Goal: Task Accomplishment & Management: Complete application form

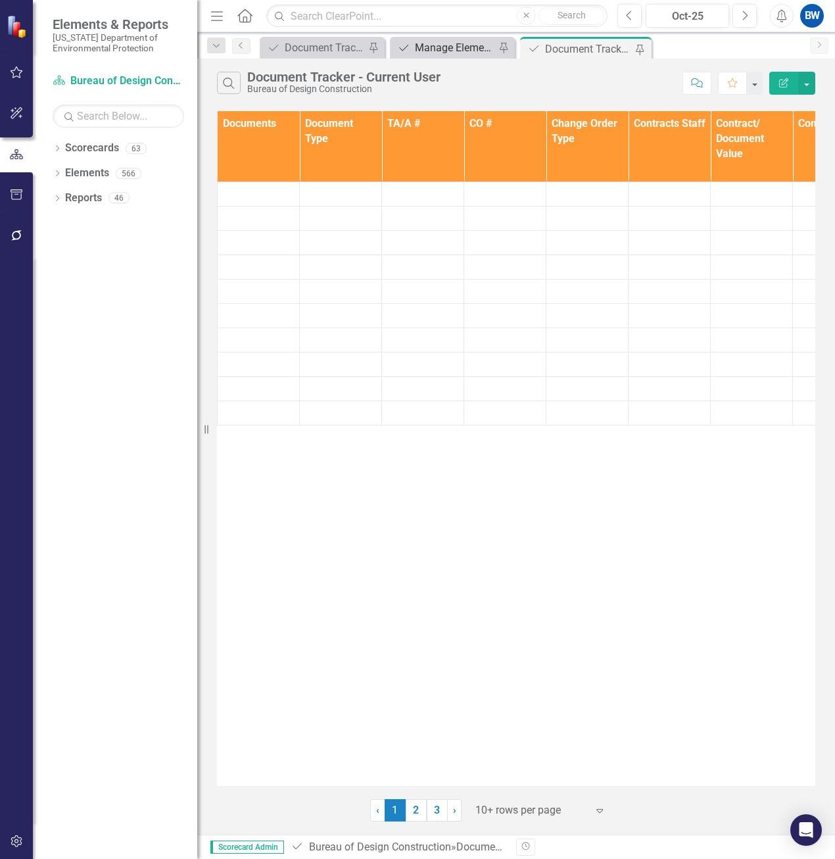
click at [435, 49] on div "Manage Elements" at bounding box center [455, 47] width 80 height 16
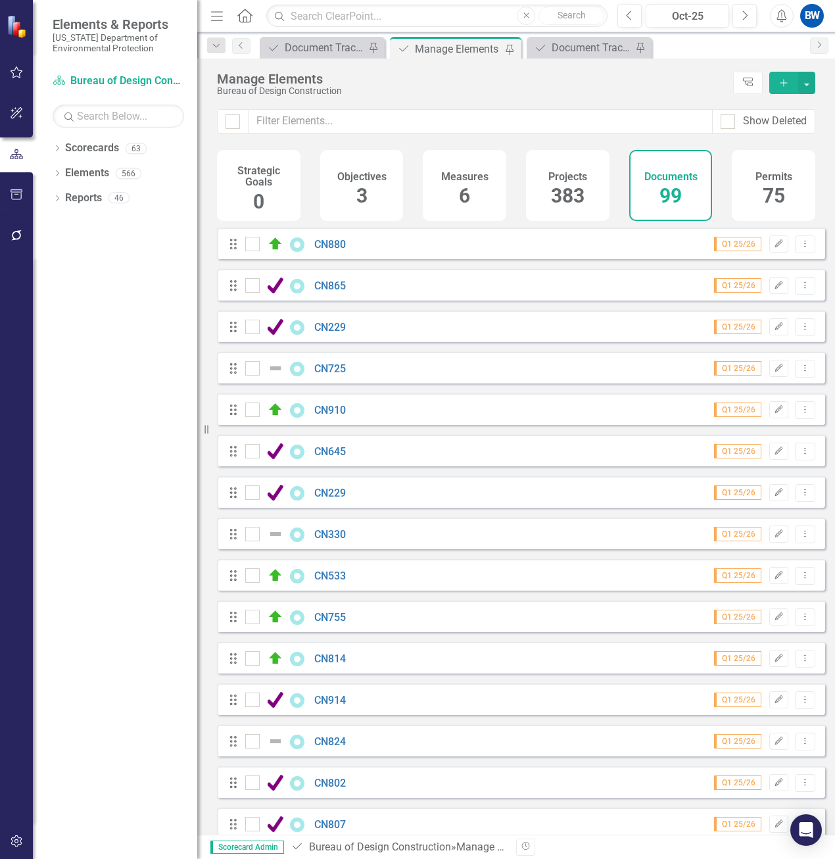
click at [779, 81] on icon "Add" at bounding box center [784, 82] width 12 height 9
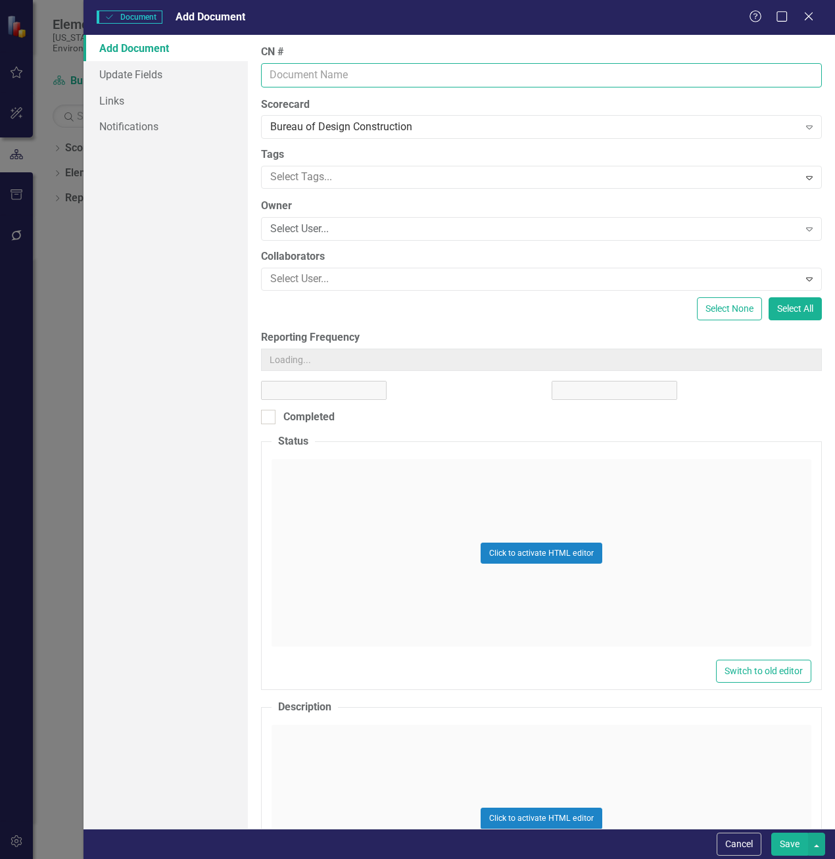
click at [342, 74] on input "CN #" at bounding box center [541, 75] width 561 height 24
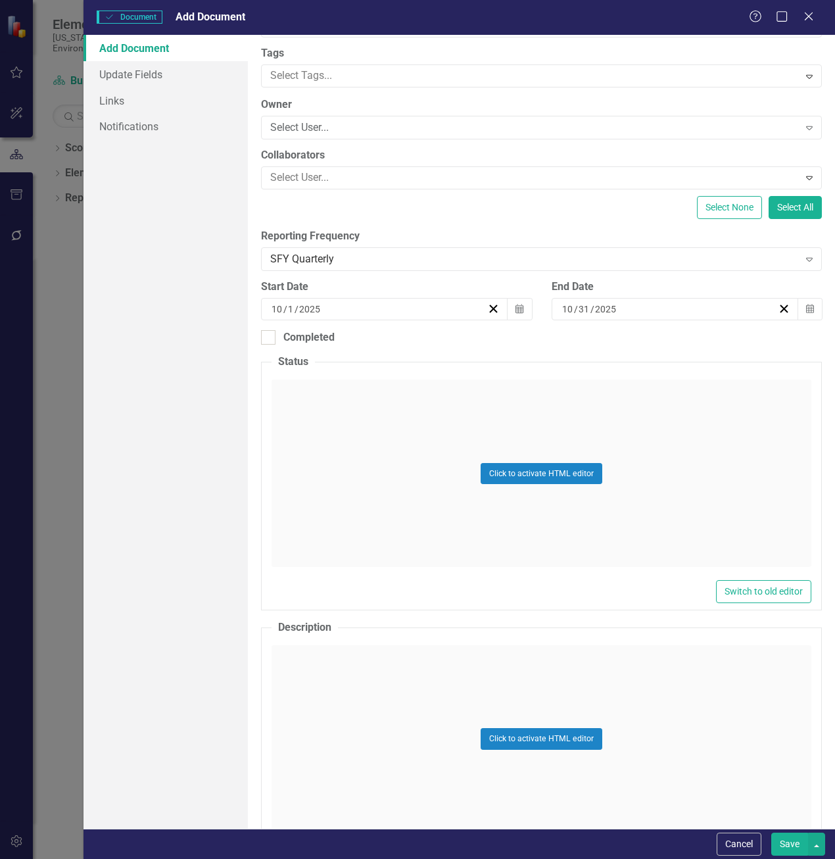
scroll to position [131, 0]
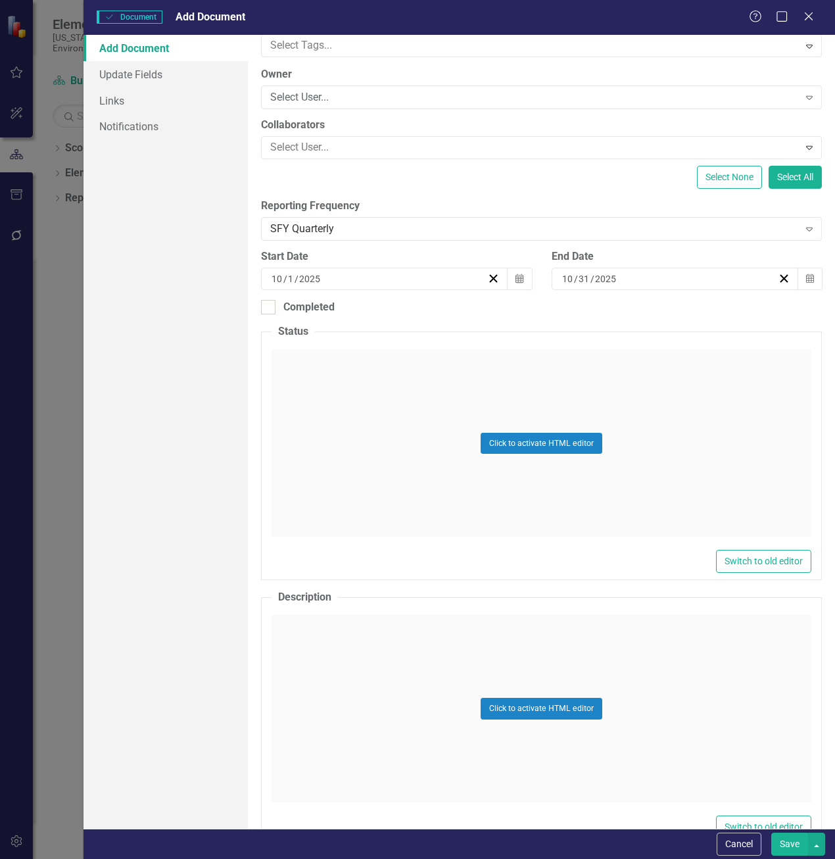
type input "CN660"
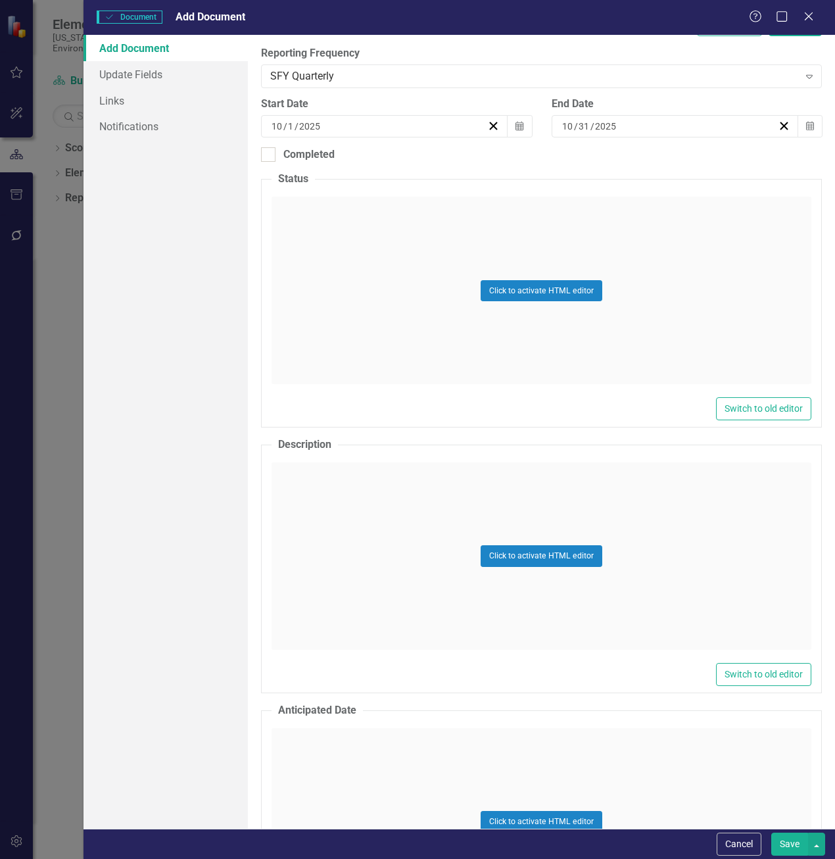
scroll to position [329, 0]
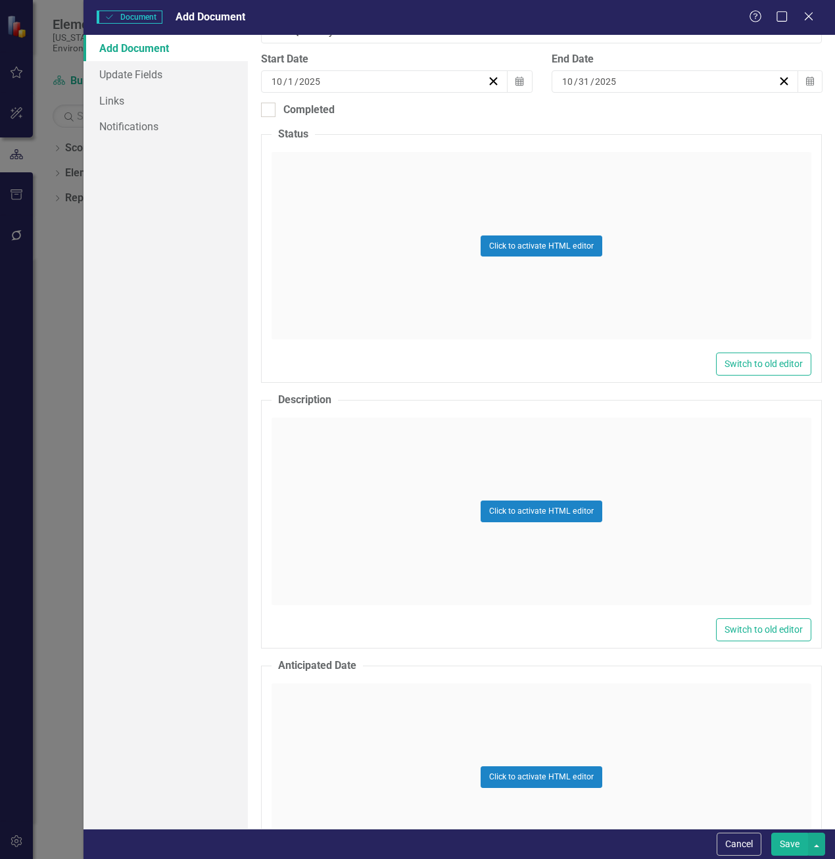
click at [322, 496] on div "Click to activate HTML editor" at bounding box center [541, 510] width 540 height 187
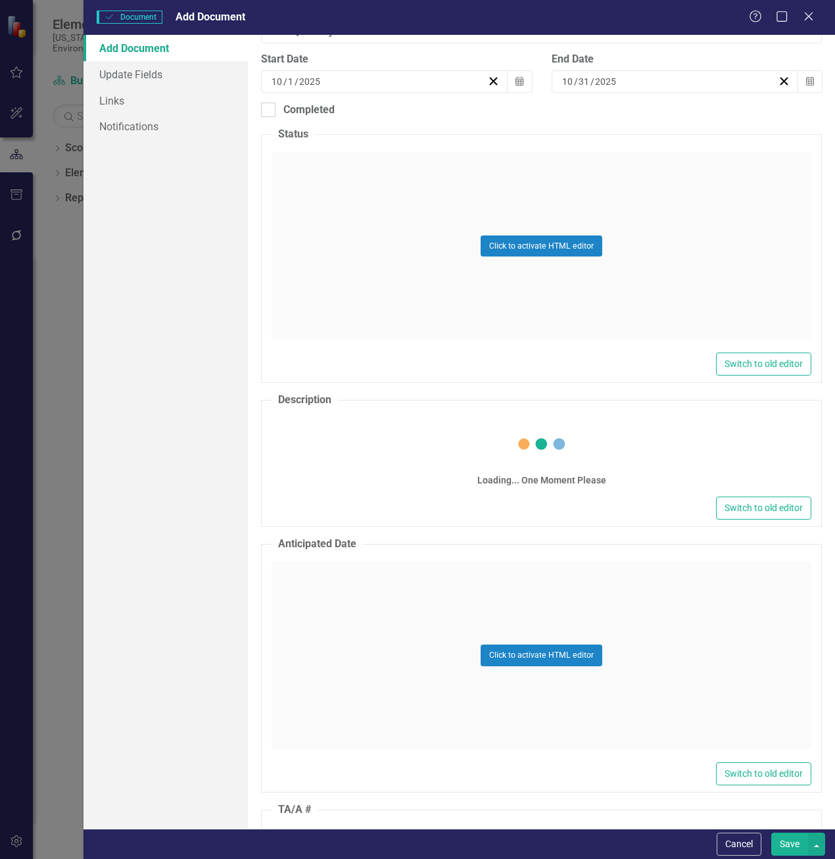
click at [309, 456] on fieldset "Description Loading... One Moment Please Switch to old editor" at bounding box center [541, 459] width 561 height 134
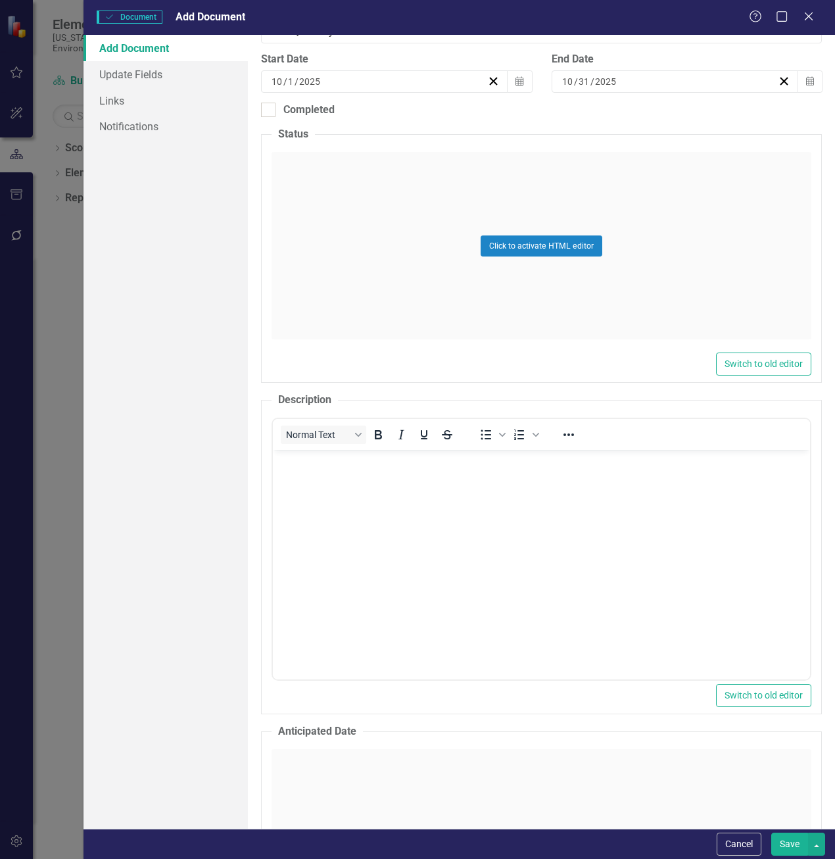
scroll to position [0, 0]
click at [310, 481] on body "Rich Text Area. Press ALT-0 for help." at bounding box center [541, 548] width 537 height 197
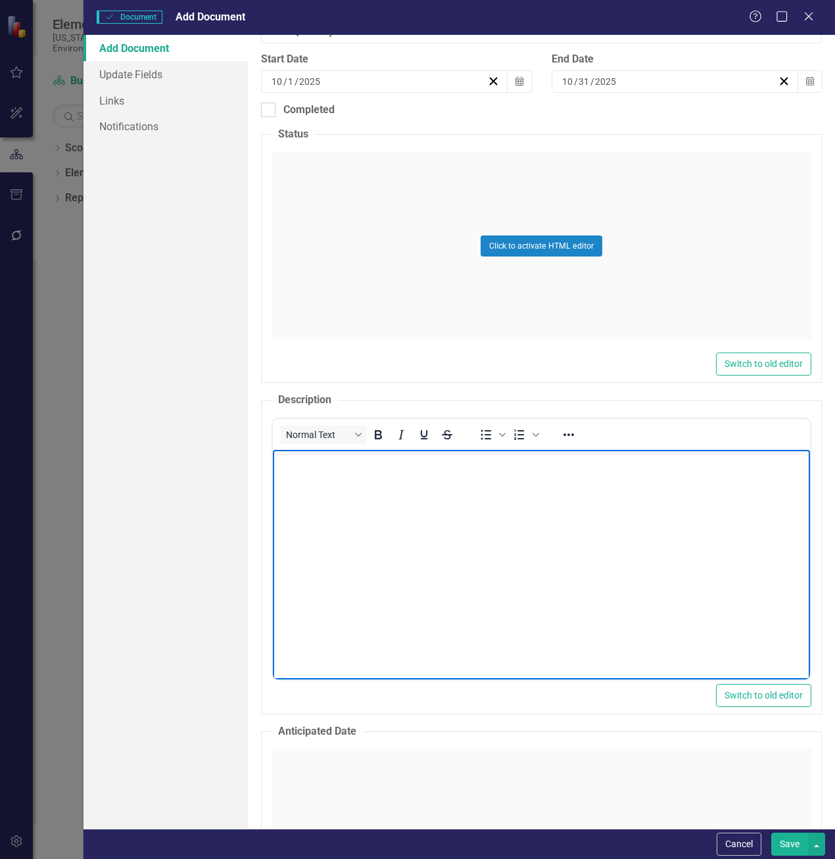
paste body "Rich Text Area. Press ALT-0 for help."
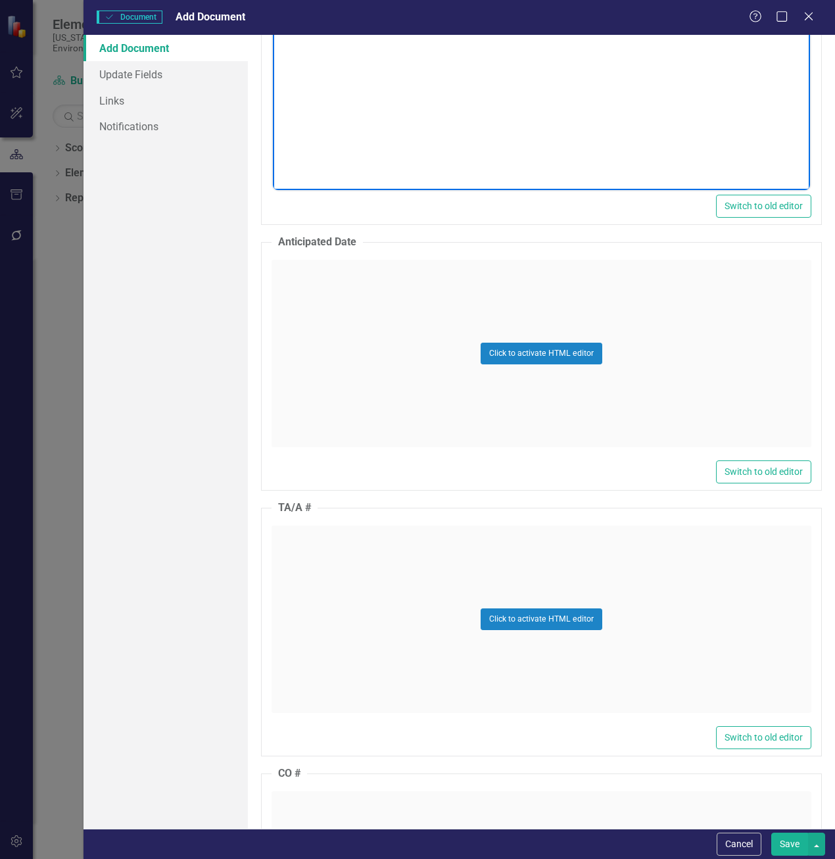
scroll to position [855, 0]
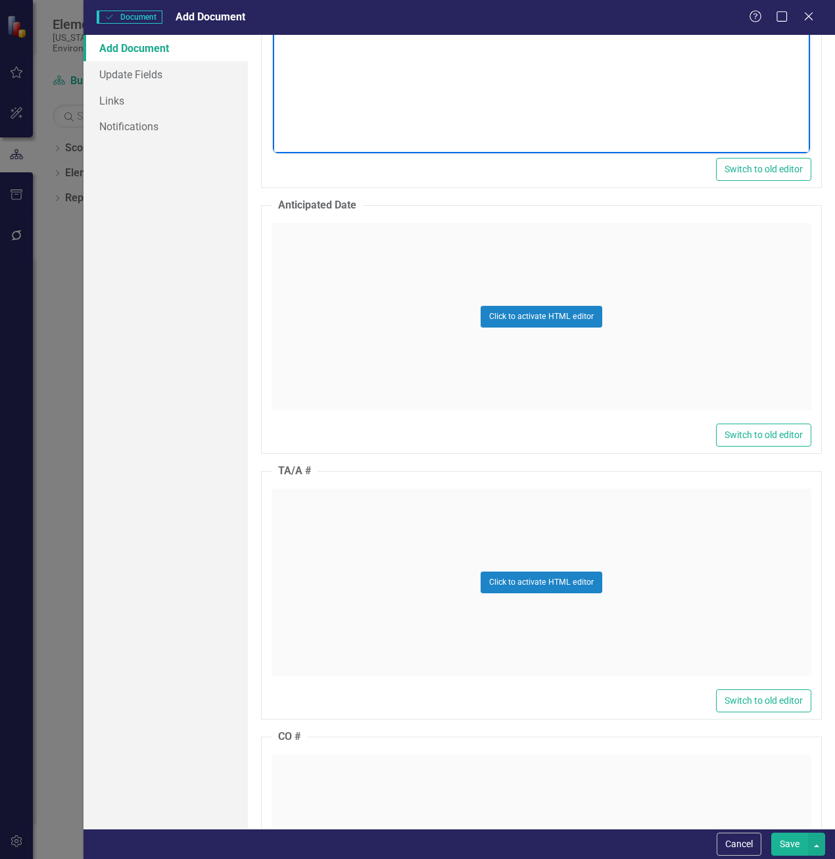
click at [303, 538] on div "Click to activate HTML editor" at bounding box center [541, 581] width 540 height 187
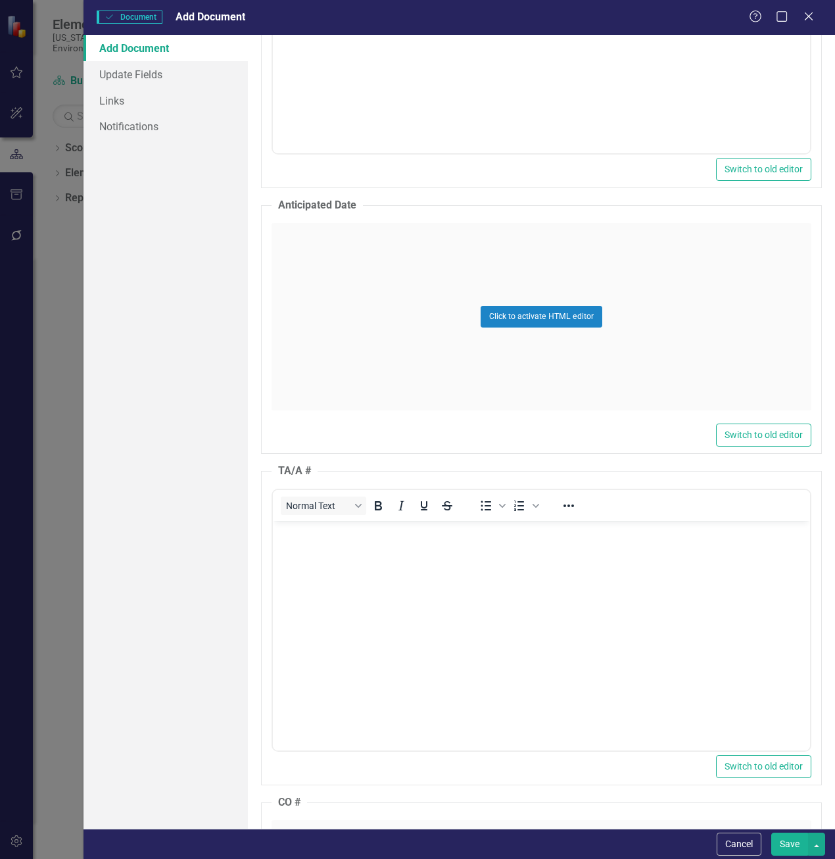
scroll to position [0, 0]
click at [302, 546] on body "Rich Text Area. Press ALT-0 for help." at bounding box center [541, 618] width 537 height 197
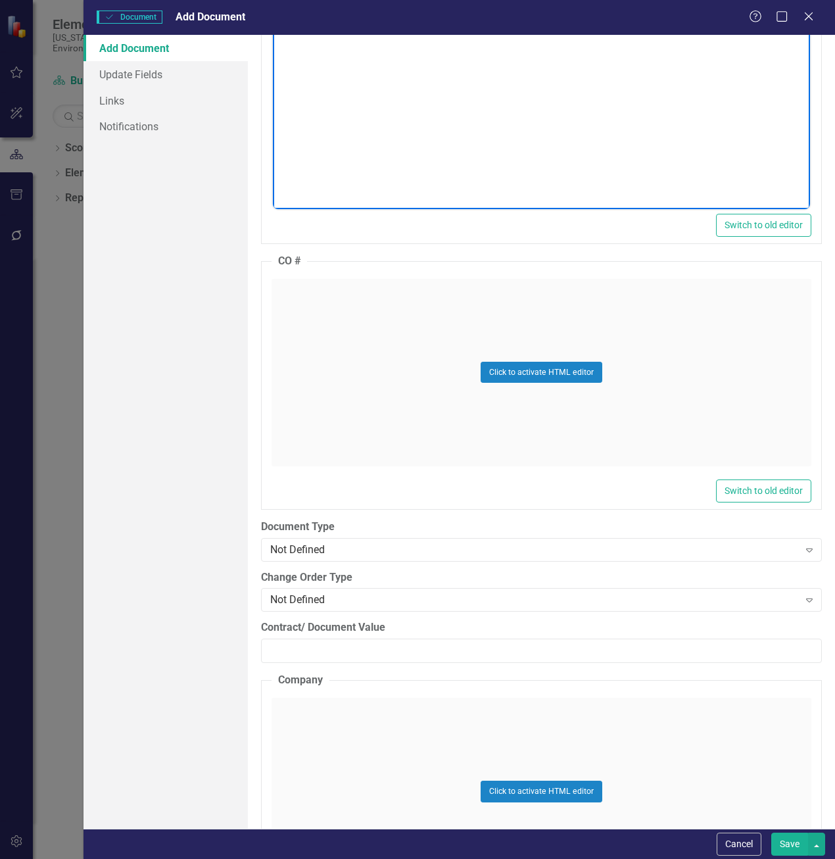
scroll to position [1446, 0]
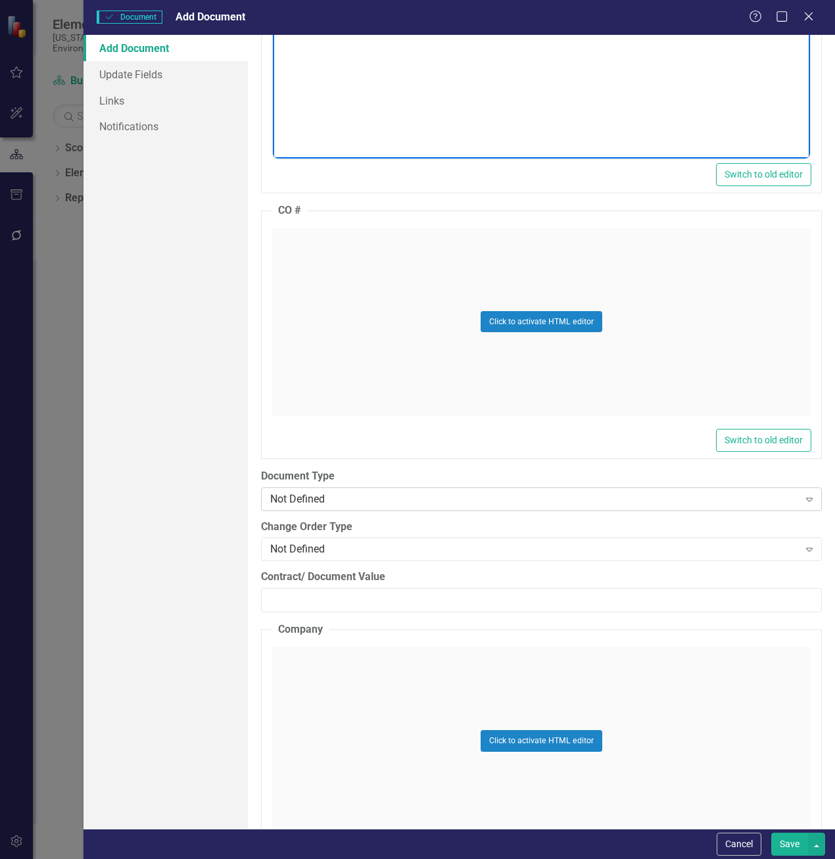
click at [290, 489] on div "Not Defined Expand" at bounding box center [541, 499] width 561 height 24
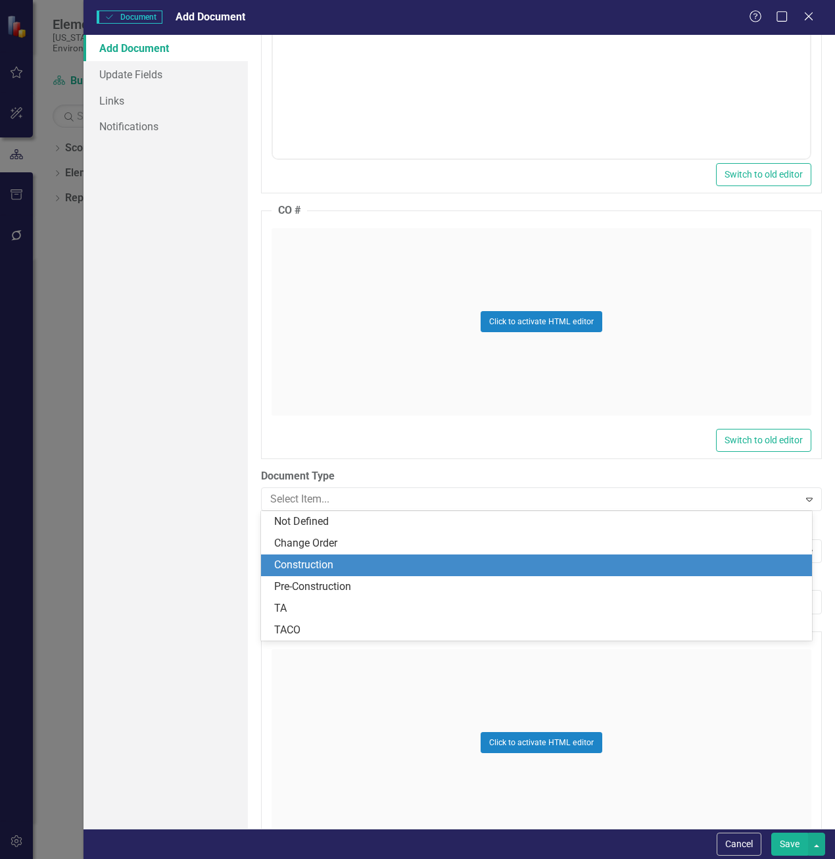
click at [306, 559] on div "Construction" at bounding box center [539, 564] width 530 height 15
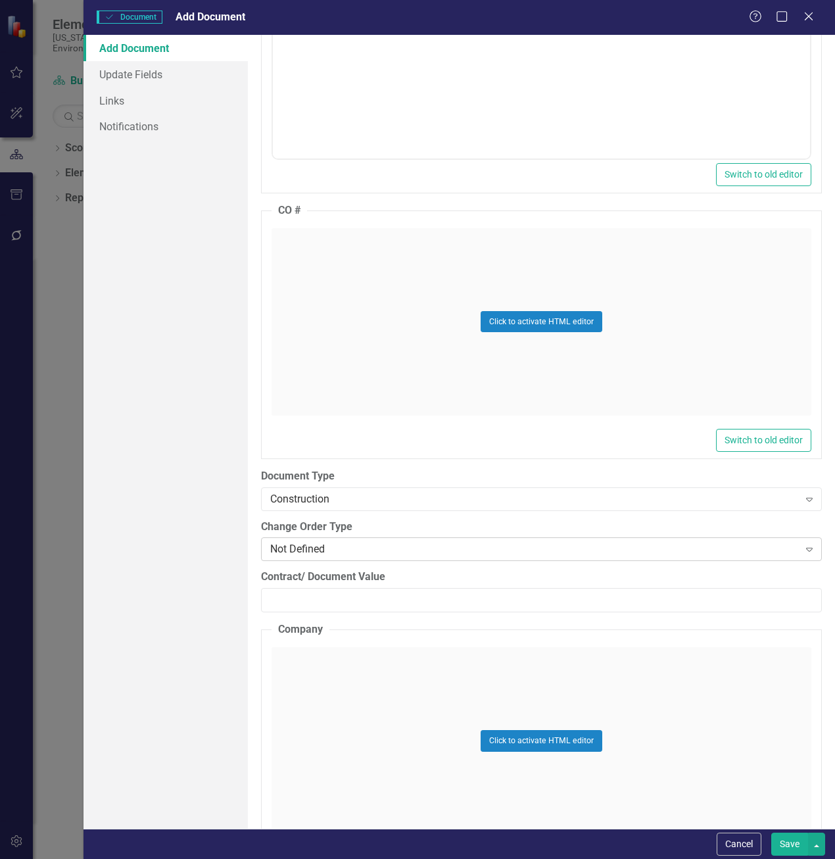
click at [300, 555] on div "Not Defined" at bounding box center [534, 549] width 529 height 15
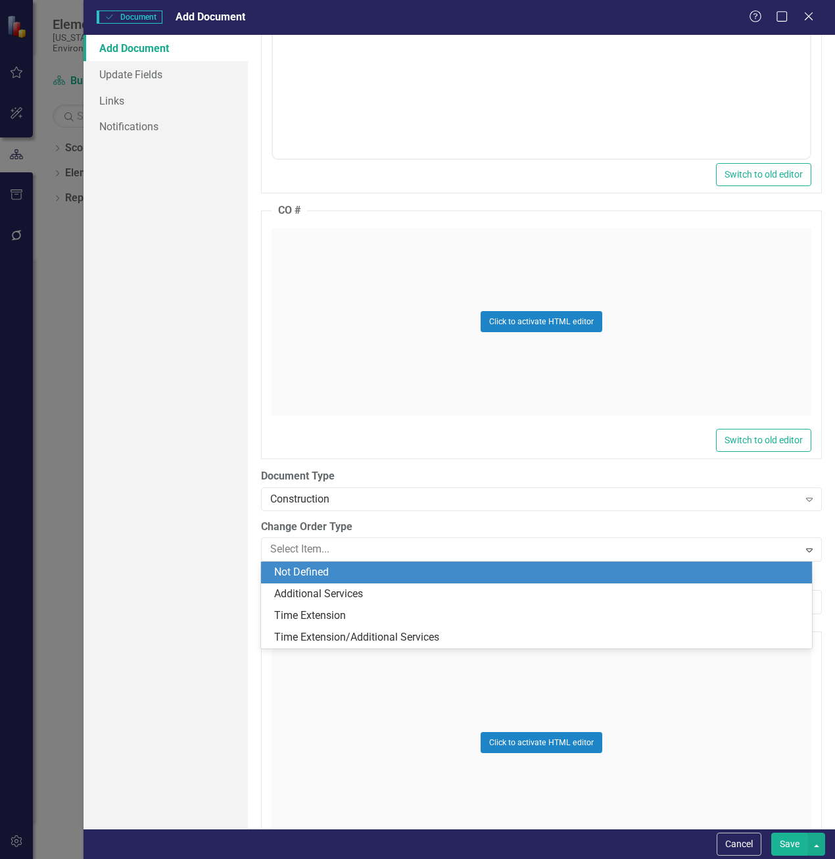
click at [289, 573] on div "Not Defined" at bounding box center [539, 572] width 530 height 15
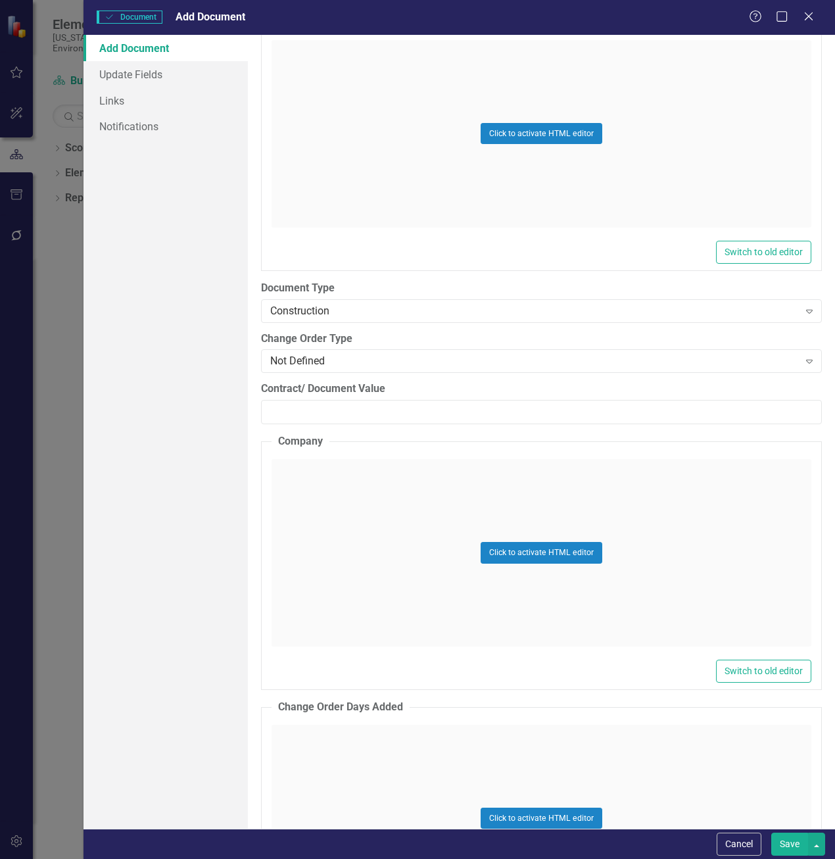
scroll to position [1709, 0]
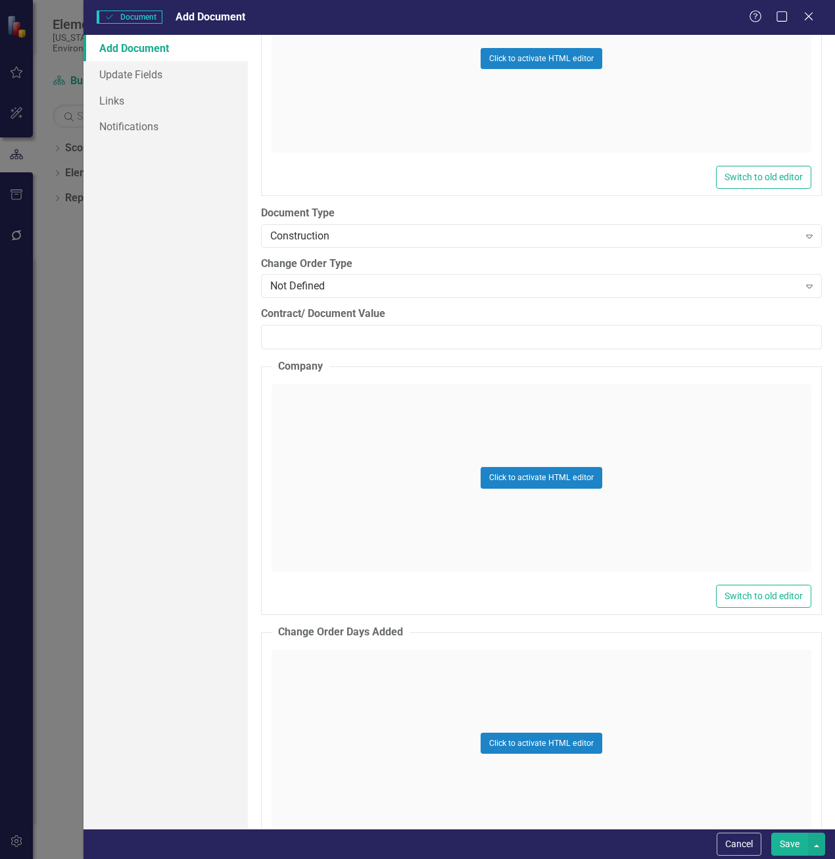
click at [308, 494] on div "Click to activate HTML editor" at bounding box center [541, 477] width 540 height 187
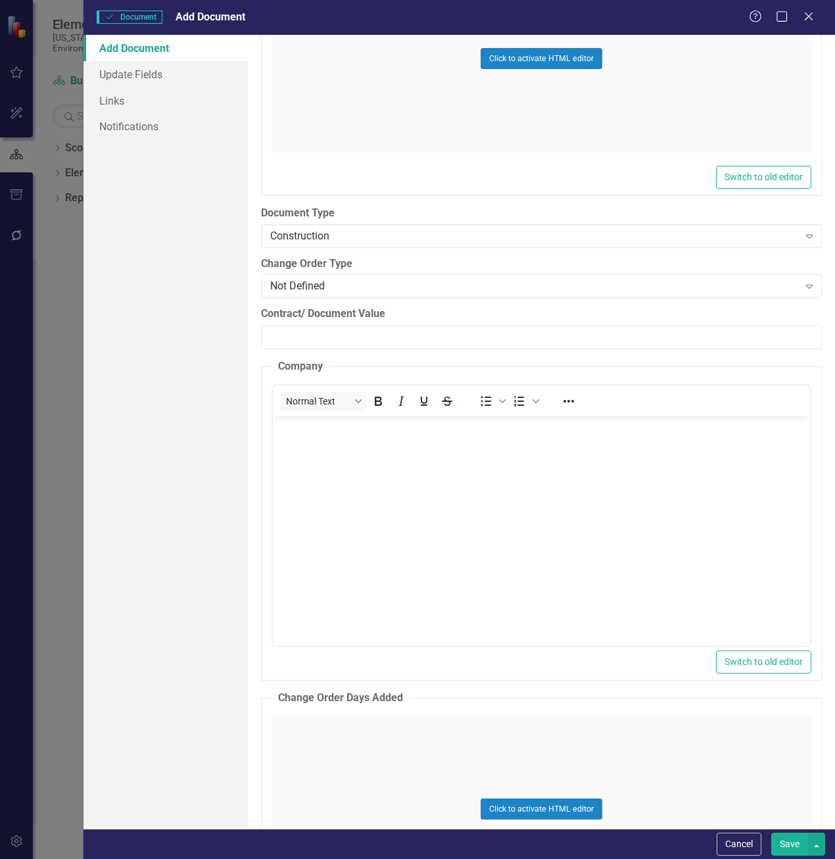
scroll to position [0, 0]
click at [319, 484] on body "Rich Text Area. Press ALT-0 for help." at bounding box center [541, 513] width 537 height 197
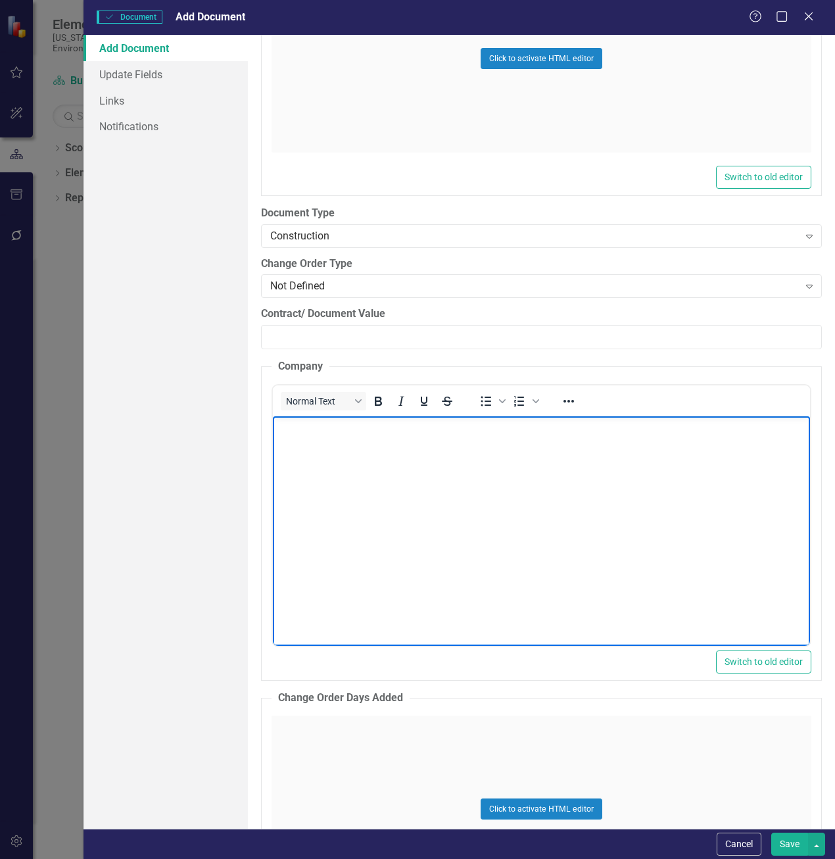
paste body "Rich Text Area. Press ALT-0 for help."
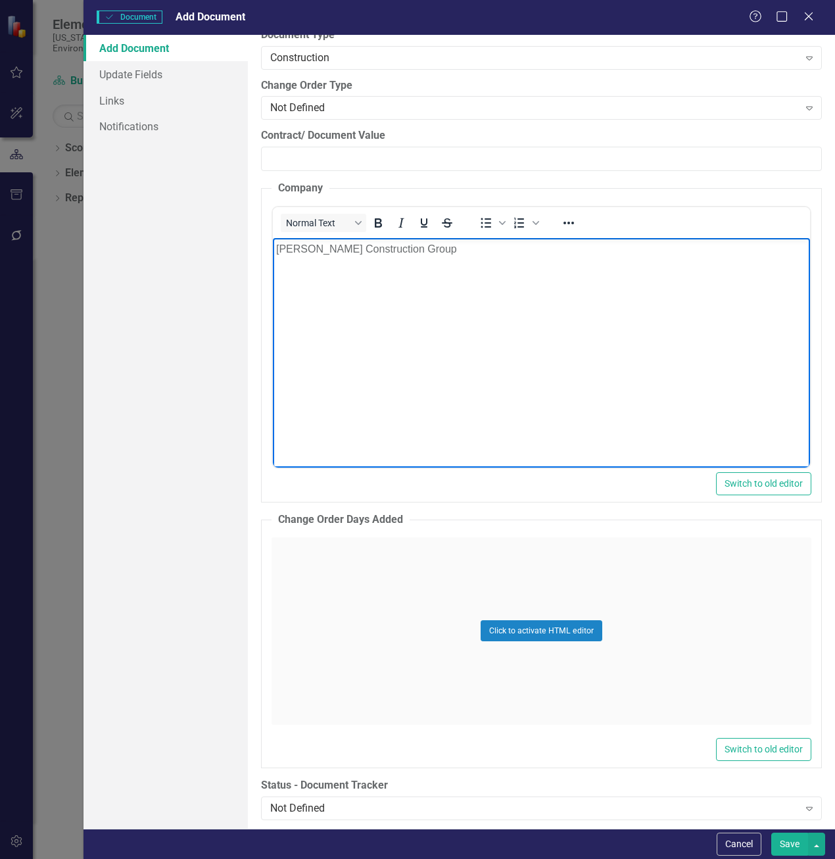
scroll to position [1906, 0]
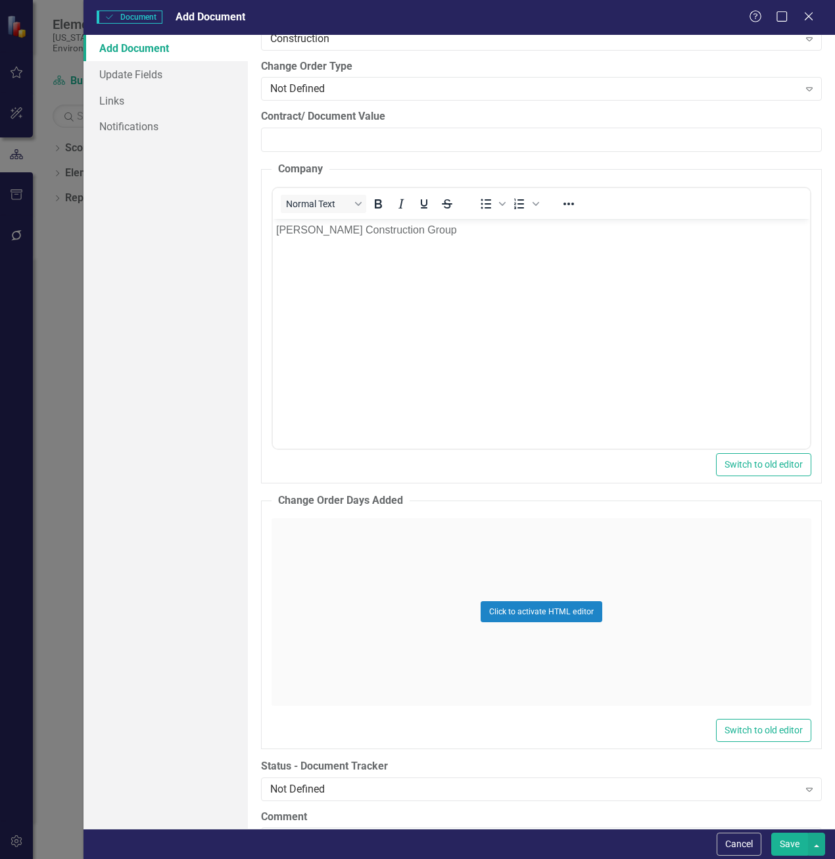
click at [326, 576] on div "Click to activate HTML editor" at bounding box center [541, 611] width 540 height 187
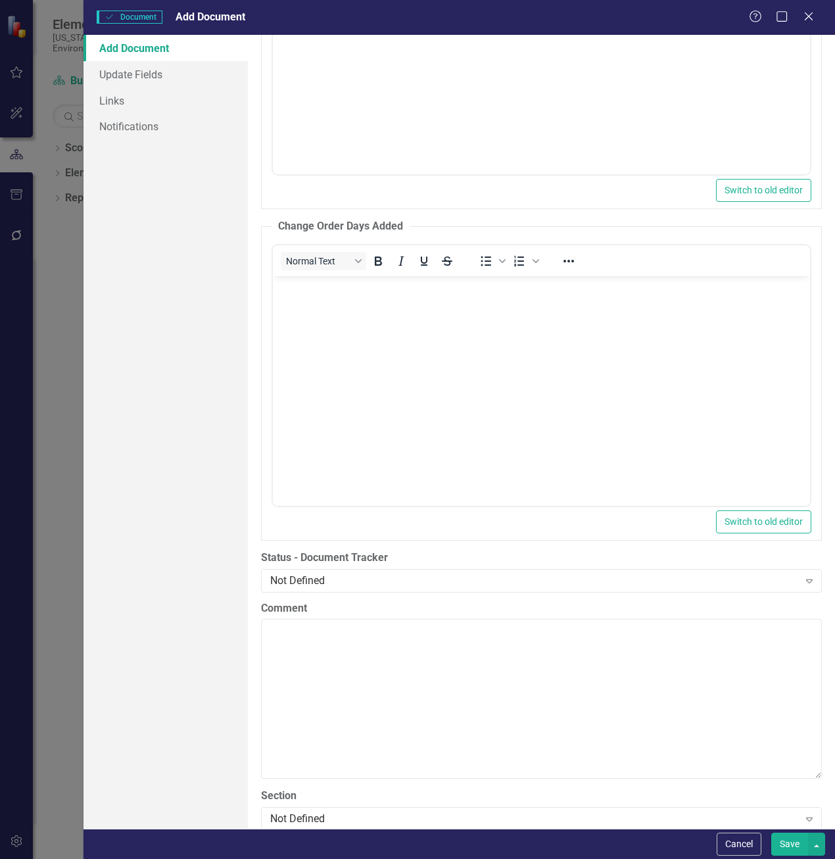
scroll to position [2235, 0]
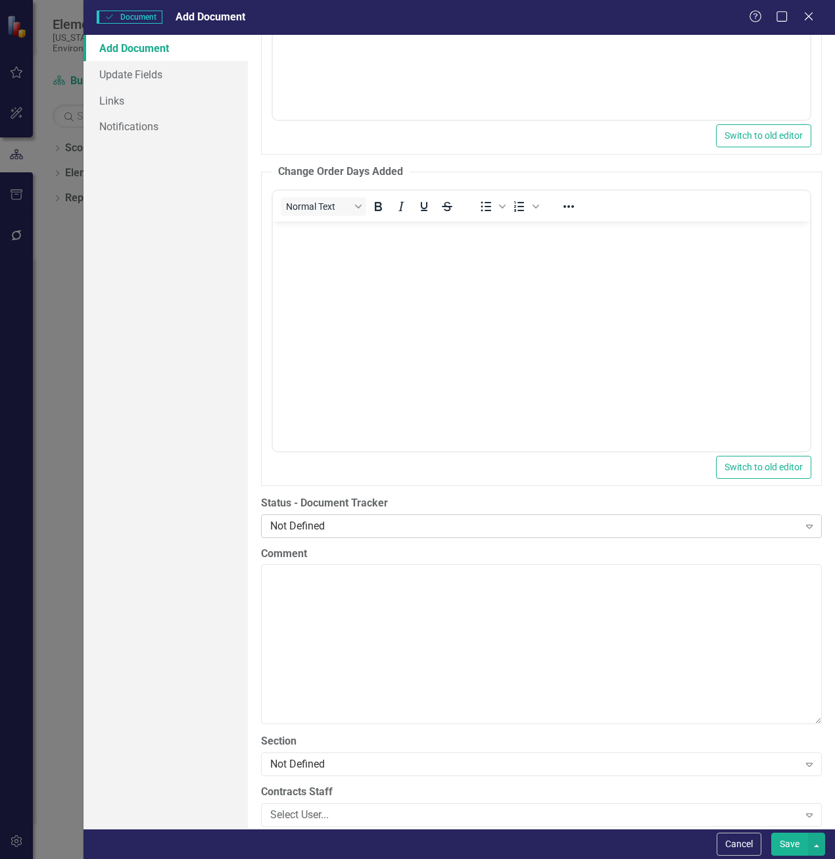
click at [301, 529] on div "Not Defined" at bounding box center [534, 525] width 529 height 15
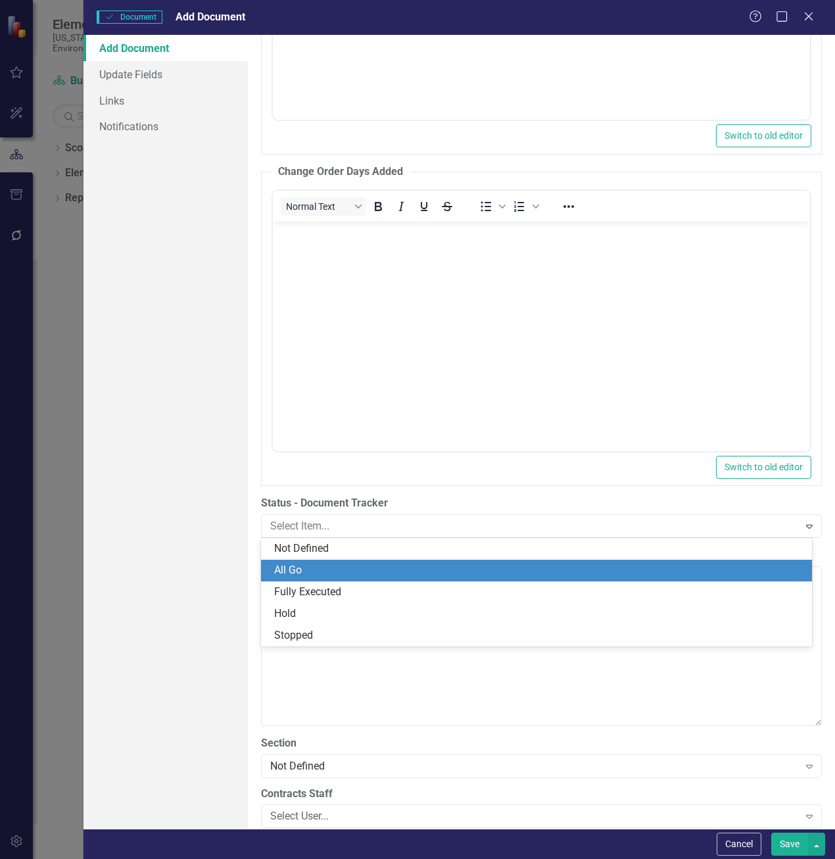
click at [298, 568] on div "All Go" at bounding box center [539, 570] width 530 height 15
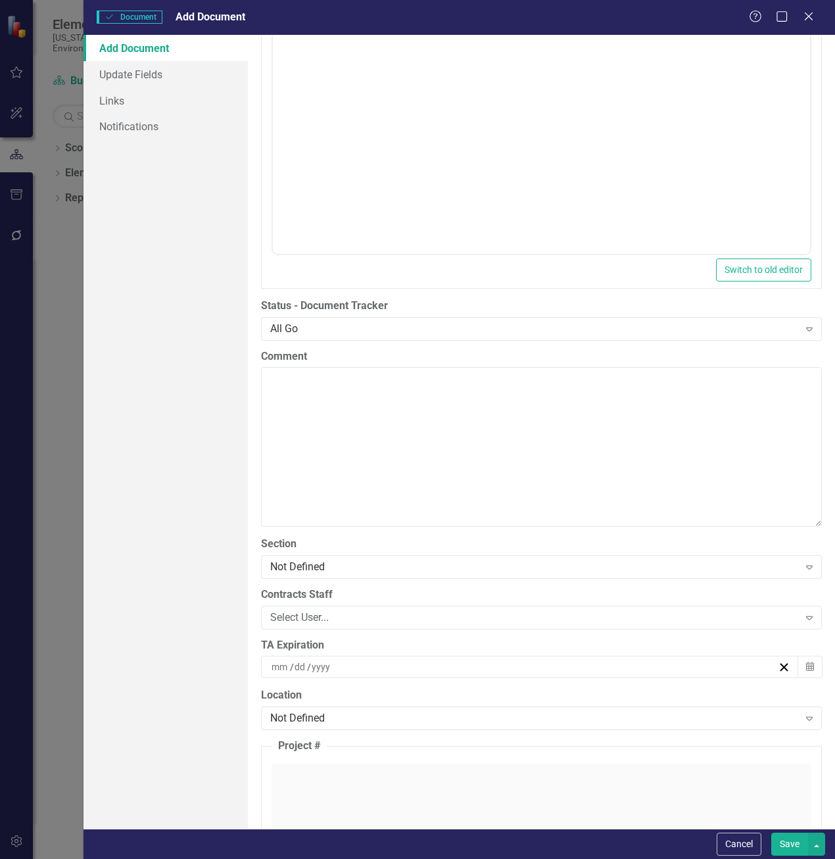
scroll to position [2498, 0]
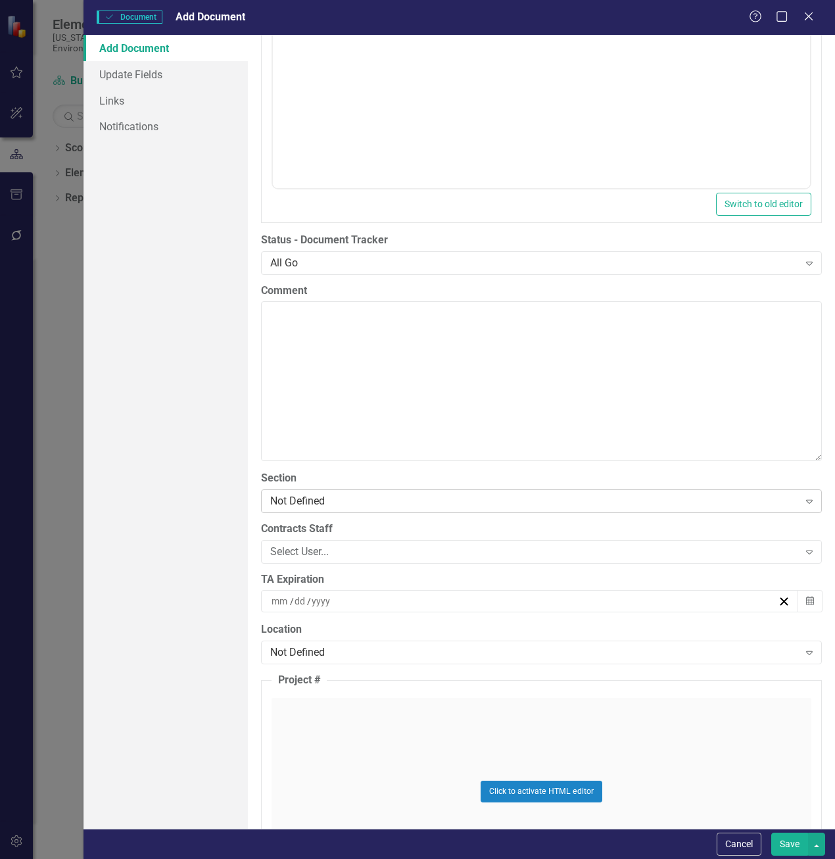
click at [285, 500] on div "Not Defined" at bounding box center [534, 500] width 529 height 15
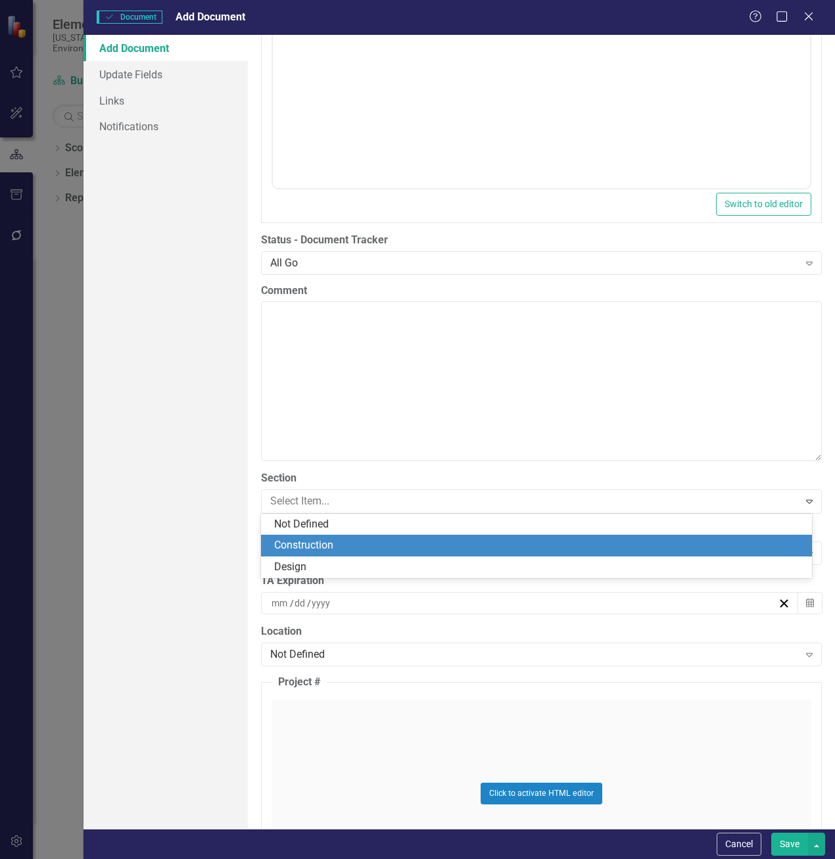
click at [283, 541] on div "Construction" at bounding box center [539, 545] width 530 height 15
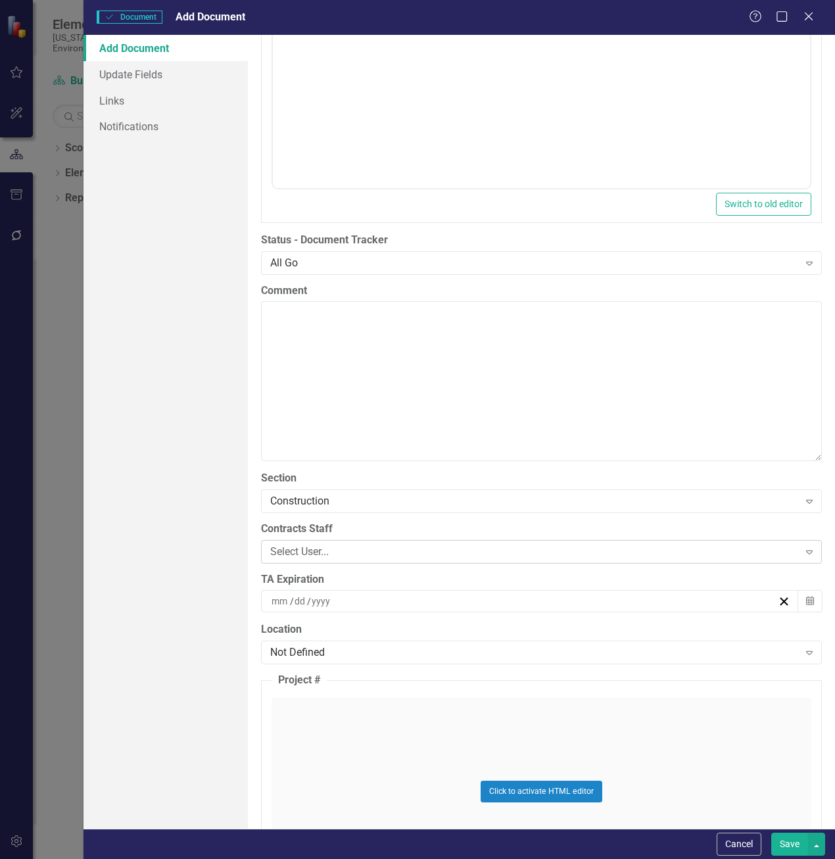
click at [283, 546] on div "Select User..." at bounding box center [534, 551] width 529 height 15
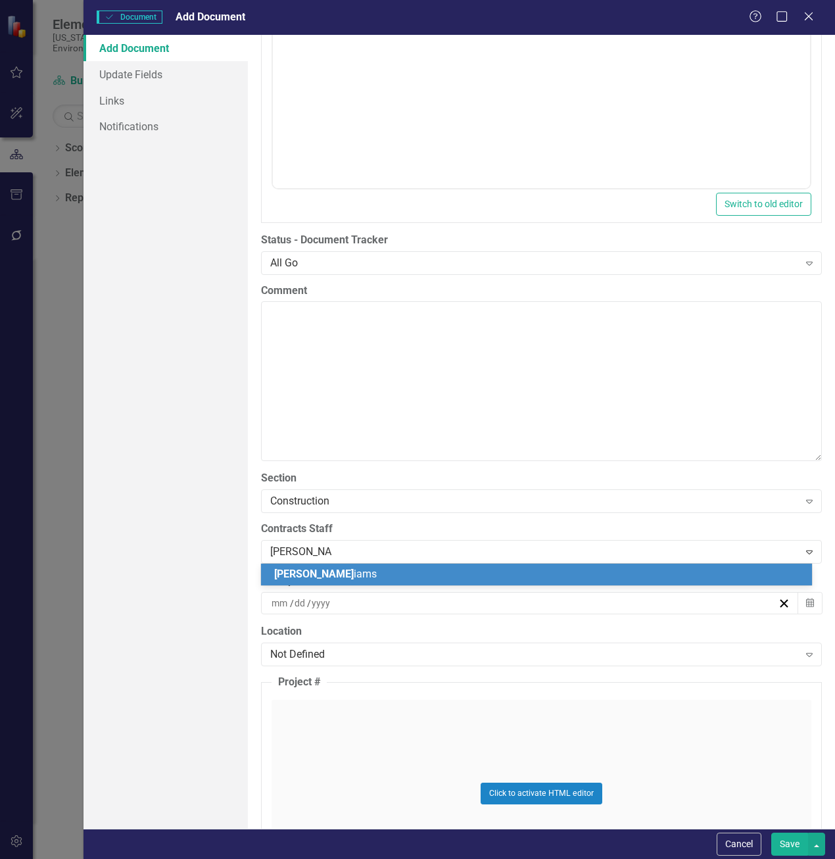
type input "[PERSON_NAME]"
click at [296, 569] on span "[PERSON_NAME]" at bounding box center [314, 573] width 80 height 12
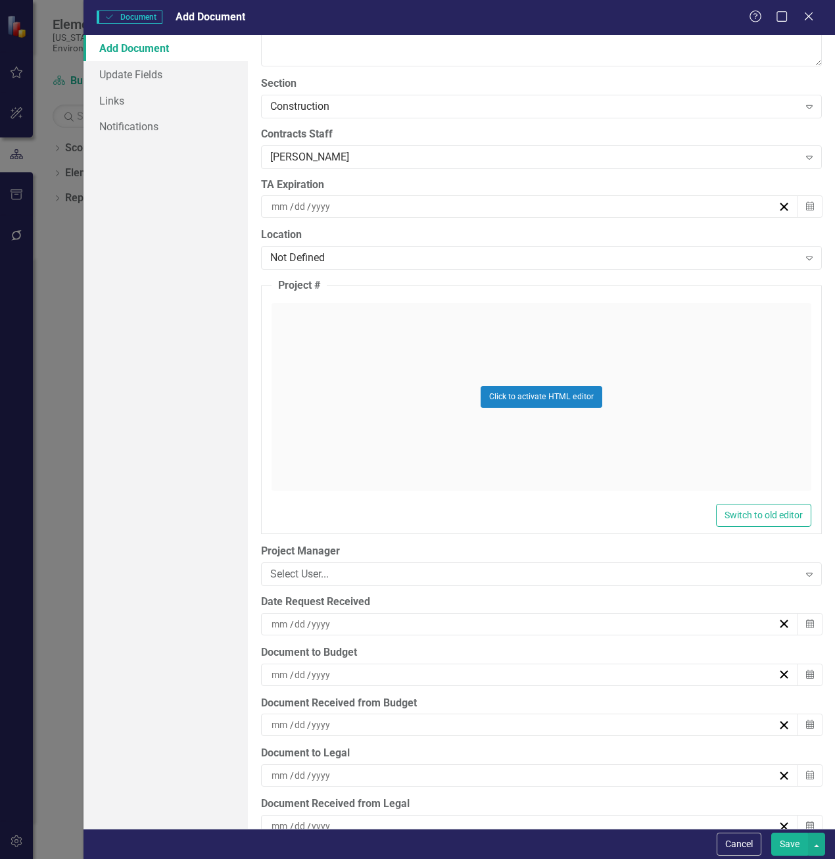
scroll to position [2958, 0]
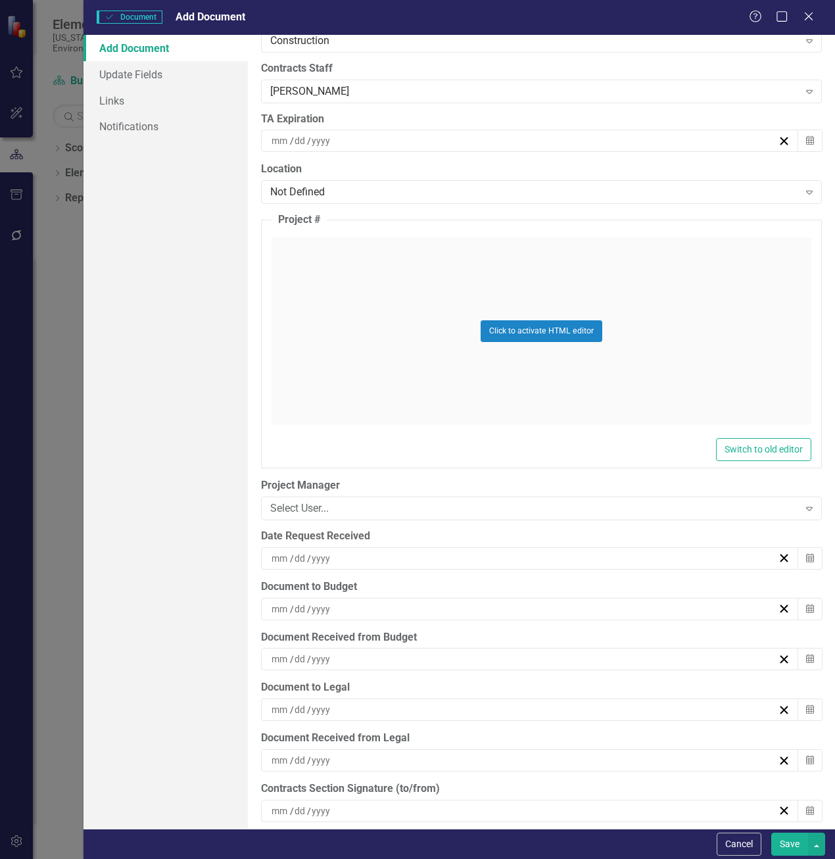
click at [284, 557] on input at bounding box center [280, 558] width 19 height 13
click at [472, 659] on button "6" at bounding box center [459, 658] width 33 height 24
click at [284, 608] on input at bounding box center [280, 608] width 19 height 13
click at [284, 608] on input "number" at bounding box center [280, 608] width 18 height 13
click at [521, 710] on button "8" at bounding box center [524, 709] width 33 height 24
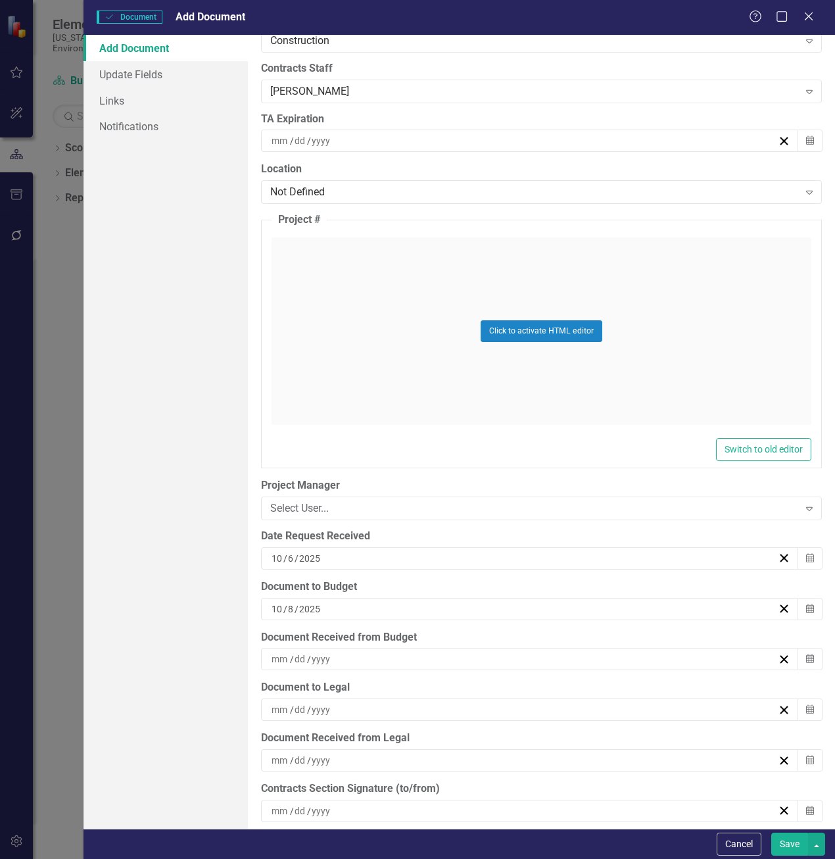
click at [787, 841] on button "Save" at bounding box center [789, 843] width 37 height 23
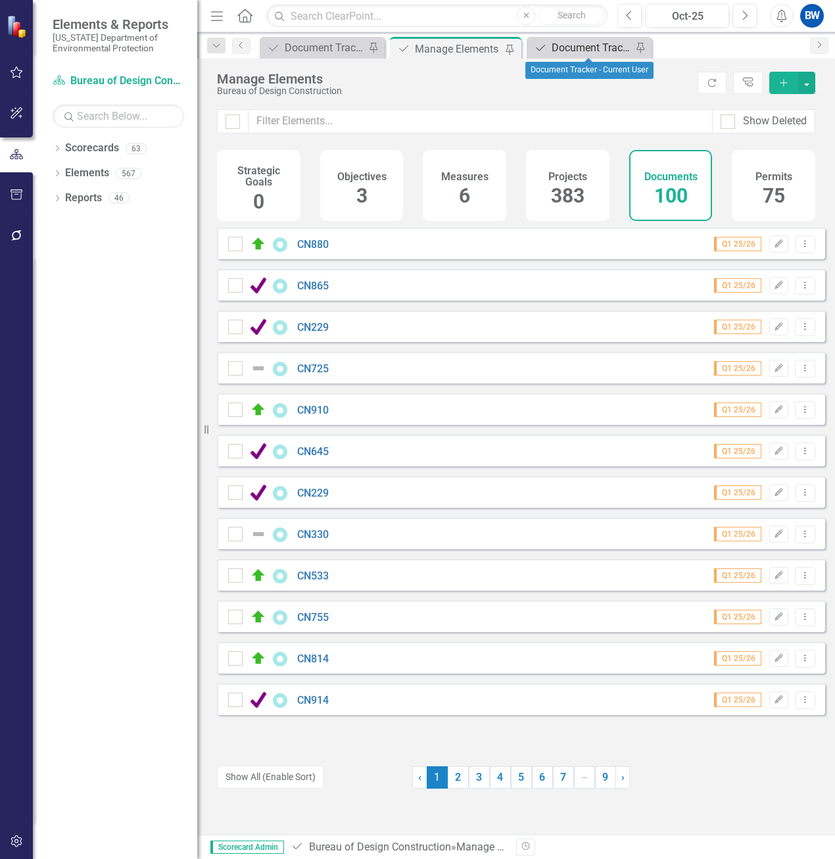
click at [573, 54] on div "Document Tracker - Current User" at bounding box center [592, 47] width 80 height 16
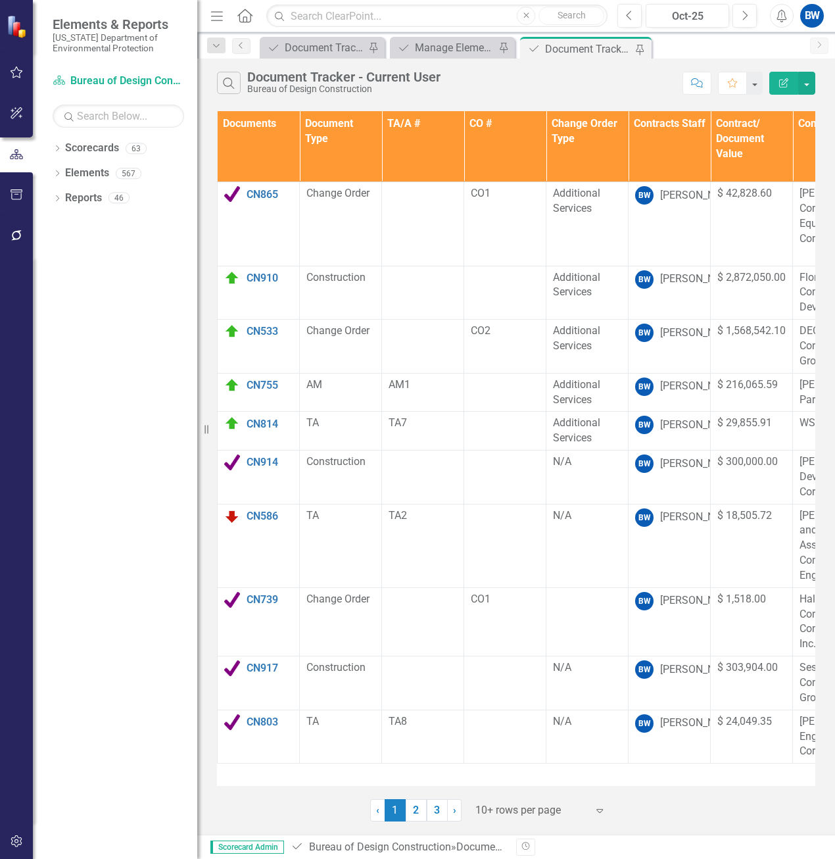
click at [510, 805] on div at bounding box center [531, 810] width 112 height 18
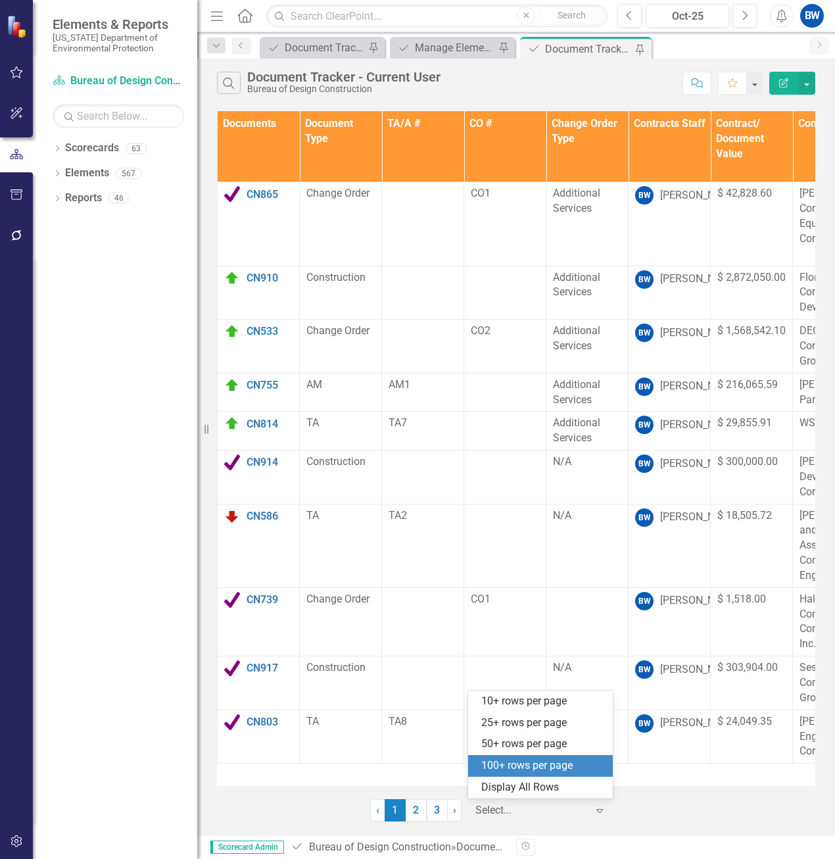
click at [515, 763] on div "100+ rows per page" at bounding box center [543, 765] width 124 height 15
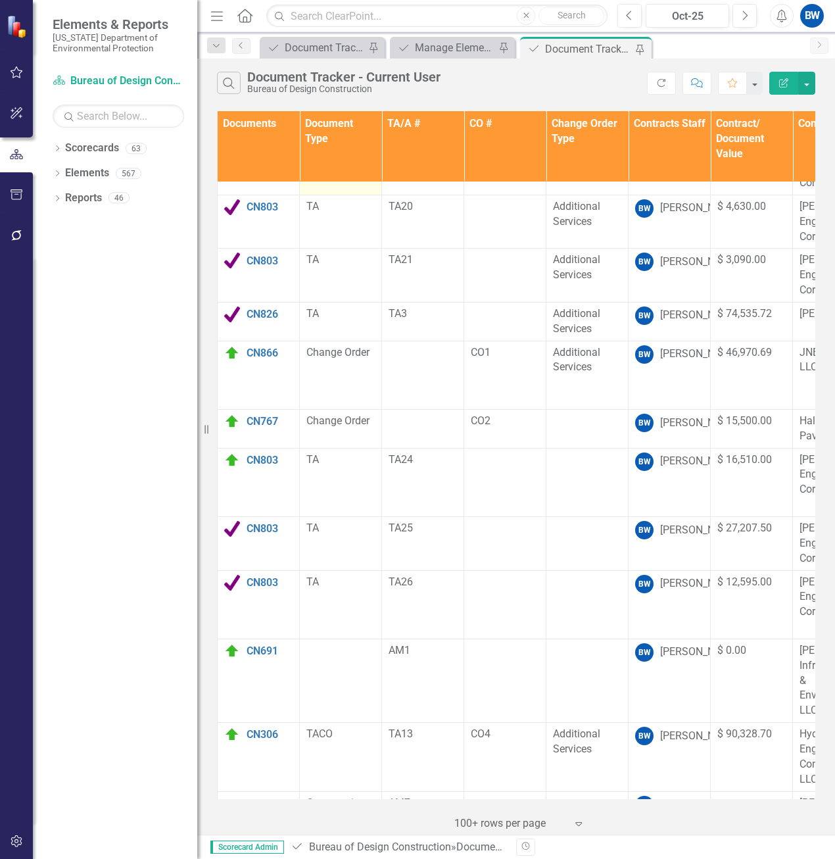
scroll to position [755, 0]
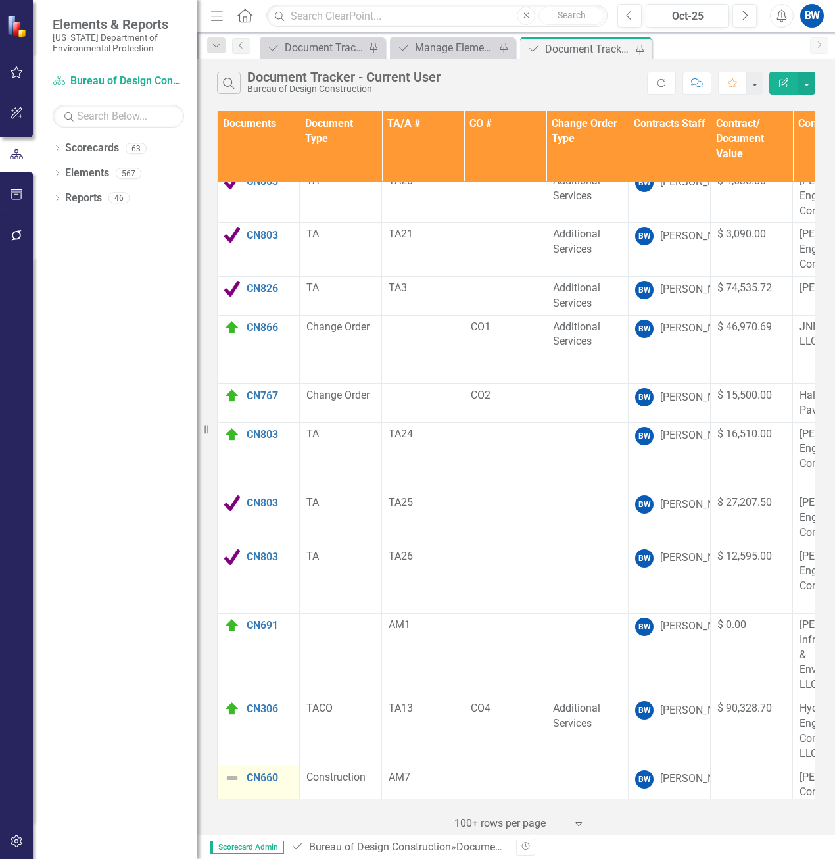
click at [230, 770] on img at bounding box center [232, 778] width 16 height 16
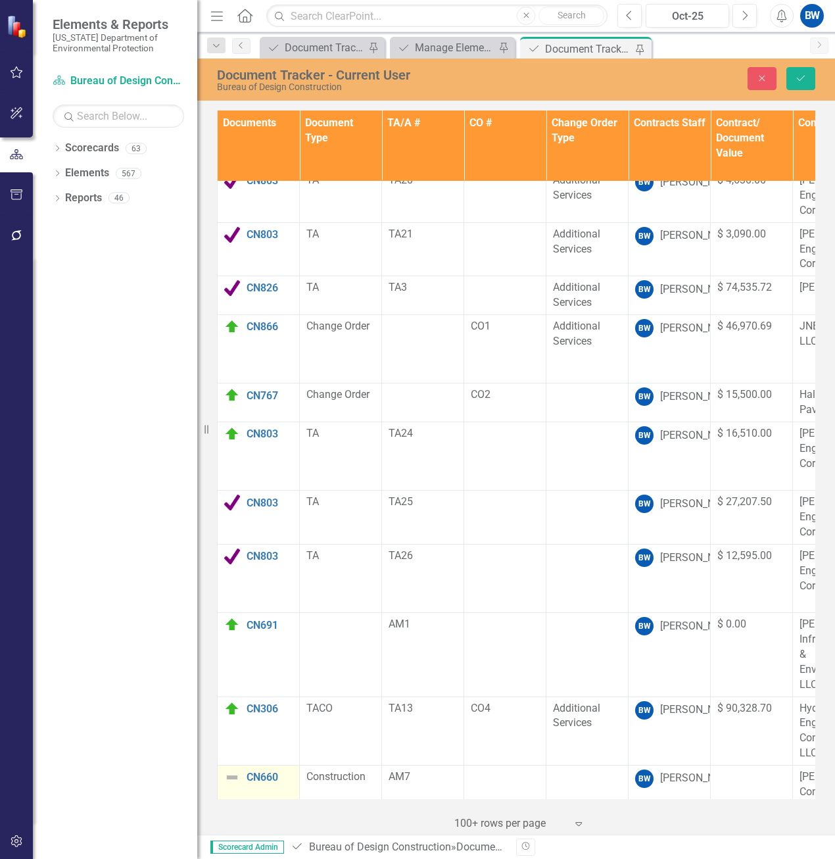
scroll to position [754, 0]
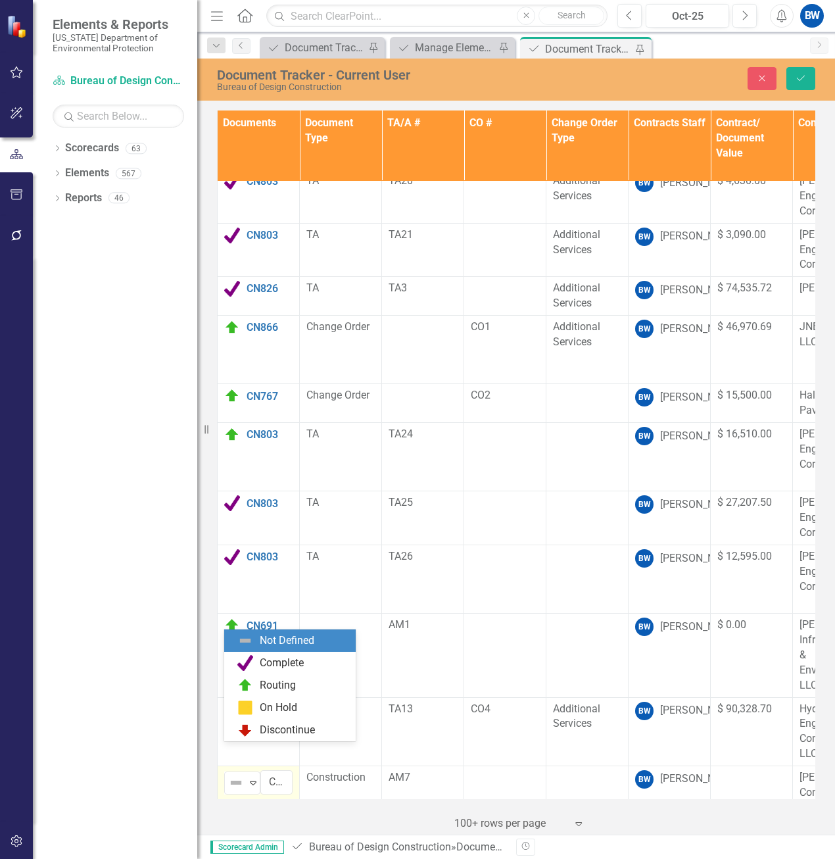
click at [230, 774] on img at bounding box center [236, 782] width 16 height 16
click at [263, 676] on div "Routing" at bounding box center [289, 685] width 131 height 22
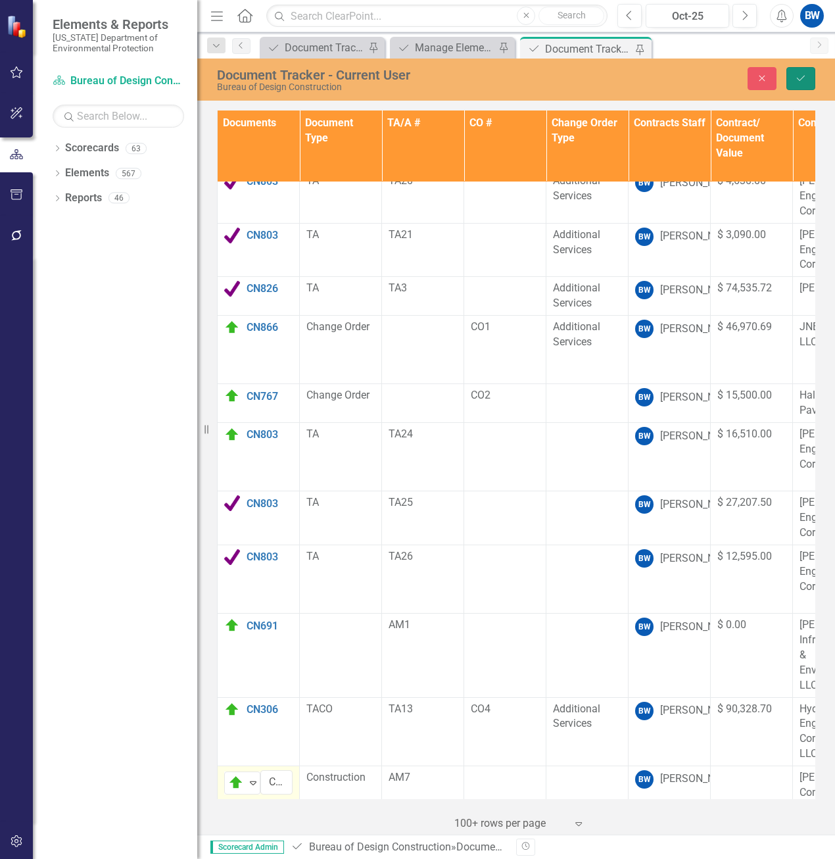
click at [801, 79] on icon "Save" at bounding box center [801, 78] width 12 height 9
